Goal: Task Accomplishment & Management: Use online tool/utility

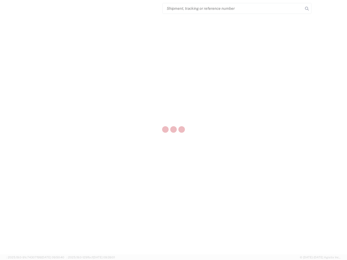
select select "US"
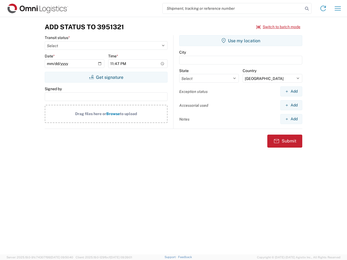
click at [233, 8] on input "search" at bounding box center [233, 8] width 140 height 10
click at [307, 9] on icon at bounding box center [307, 9] width 8 height 8
click at [323, 8] on icon at bounding box center [323, 8] width 9 height 9
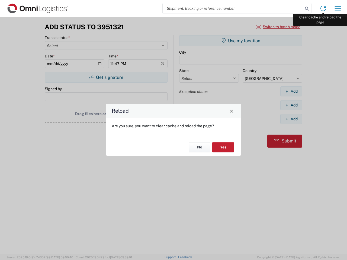
click at [338, 8] on div "Reload Are you sure, you want to clear cache and reload the page? No Yes" at bounding box center [173, 130] width 347 height 260
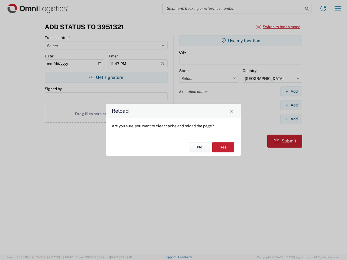
click at [278, 27] on div "Reload Are you sure, you want to clear cache and reload the page? No Yes" at bounding box center [173, 130] width 347 height 260
click at [106, 77] on div "Reload Are you sure, you want to clear cache and reload the page? No Yes" at bounding box center [173, 130] width 347 height 260
click at [241, 41] on div "Reload Are you sure, you want to clear cache and reload the page? No Yes" at bounding box center [173, 130] width 347 height 260
click at [291, 91] on div "Reload Are you sure, you want to clear cache and reload the page? No Yes" at bounding box center [173, 130] width 347 height 260
click at [291, 105] on div "Reload Are you sure, you want to clear cache and reload the page? No Yes" at bounding box center [173, 130] width 347 height 260
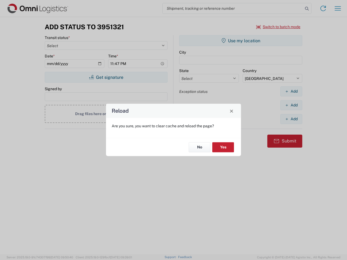
click at [291, 119] on div "Reload Are you sure, you want to clear cache and reload the page? No Yes" at bounding box center [173, 130] width 347 height 260
